Goal: Information Seeking & Learning: Understand process/instructions

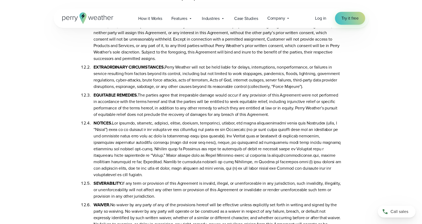
scroll to position [2695, 0]
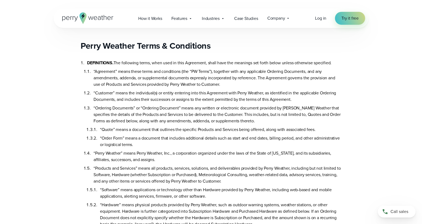
scroll to position [0, 0]
click at [81, 45] on h2 "Perry Weather Terms & Conditions" at bounding box center [211, 46] width 261 height 11
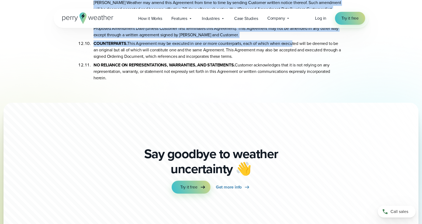
scroll to position [2925, 0]
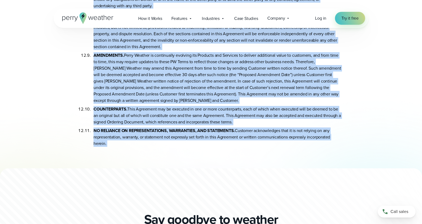
drag, startPoint x: 81, startPoint y: 45, endPoint x: 129, endPoint y: 152, distance: 117.5
copy div "Lorem Ipsumdo Sitam & Consectetu ADIPISCINGE. Sed doeiusmod tempo, inci utla et…"
